Goal: Ask a question

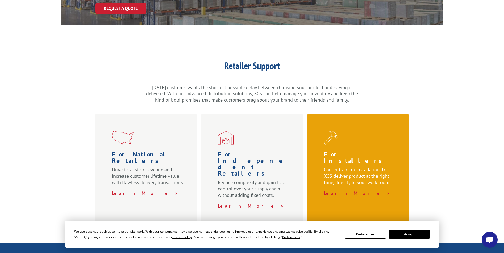
scroll to position [106, 0]
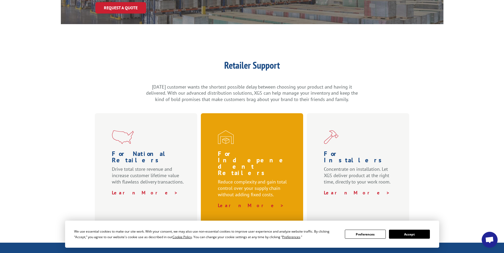
click at [213, 119] on div "For Indepenedent Retailers Reduce complexity and gain total control over your s…" at bounding box center [252, 169] width 102 height 113
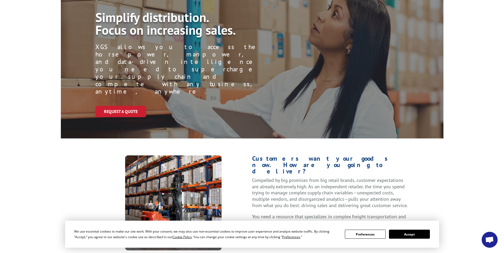
scroll to position [106, 0]
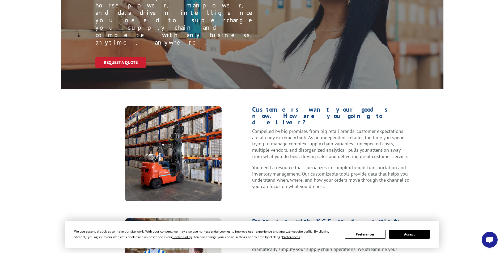
click at [170, 130] on img at bounding box center [173, 154] width 96 height 95
click at [170, 128] on img at bounding box center [173, 154] width 96 height 95
click at [169, 127] on img at bounding box center [173, 154] width 96 height 95
click at [164, 116] on img at bounding box center [173, 154] width 96 height 95
click at [490, 242] on span "Open chat" at bounding box center [489, 240] width 9 height 7
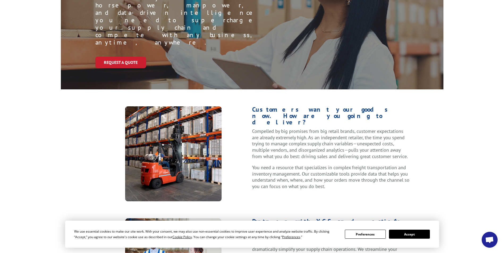
drag, startPoint x: 490, startPoint y: 241, endPoint x: 478, endPoint y: 253, distance: 17.3
click at [490, 241] on span "Open chat" at bounding box center [489, 240] width 9 height 7
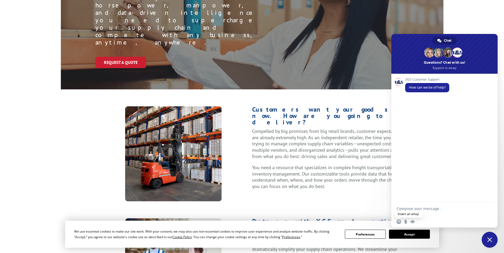
click at [398, 222] on span "Insert an emoji" at bounding box center [399, 222] width 4 height 4
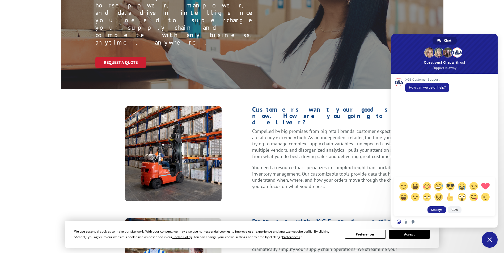
click at [439, 188] on span at bounding box center [438, 186] width 9 height 9
type textarea "x)"
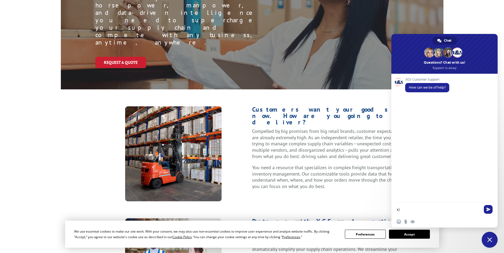
click at [439, 188] on div "XGS Customer Support How can we be of help?" at bounding box center [444, 138] width 106 height 129
click at [488, 211] on span "Send" at bounding box center [489, 210] width 4 height 4
